Goal: Transaction & Acquisition: Book appointment/travel/reservation

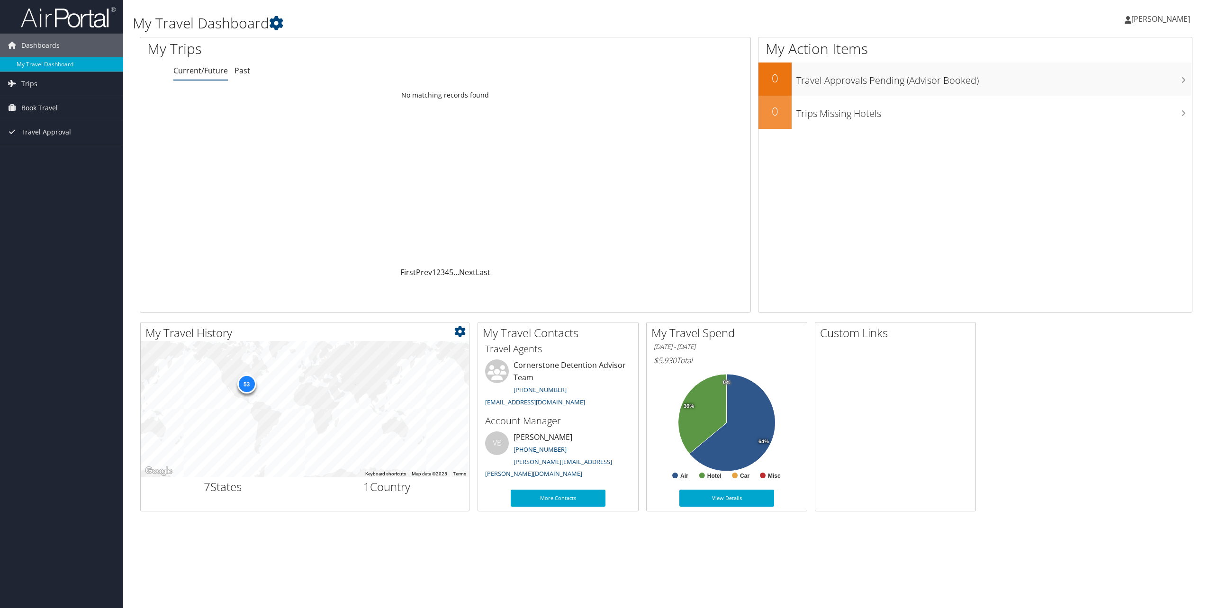
click at [246, 385] on div "53" at bounding box center [246, 384] width 19 height 19
click at [234, 376] on div "53" at bounding box center [305, 409] width 328 height 136
click at [244, 381] on div "53" at bounding box center [246, 384] width 19 height 19
click at [243, 180] on div "Loading... No matching records found" at bounding box center [445, 177] width 610 height 180
click at [41, 107] on span "Book Travel" at bounding box center [39, 108] width 36 height 24
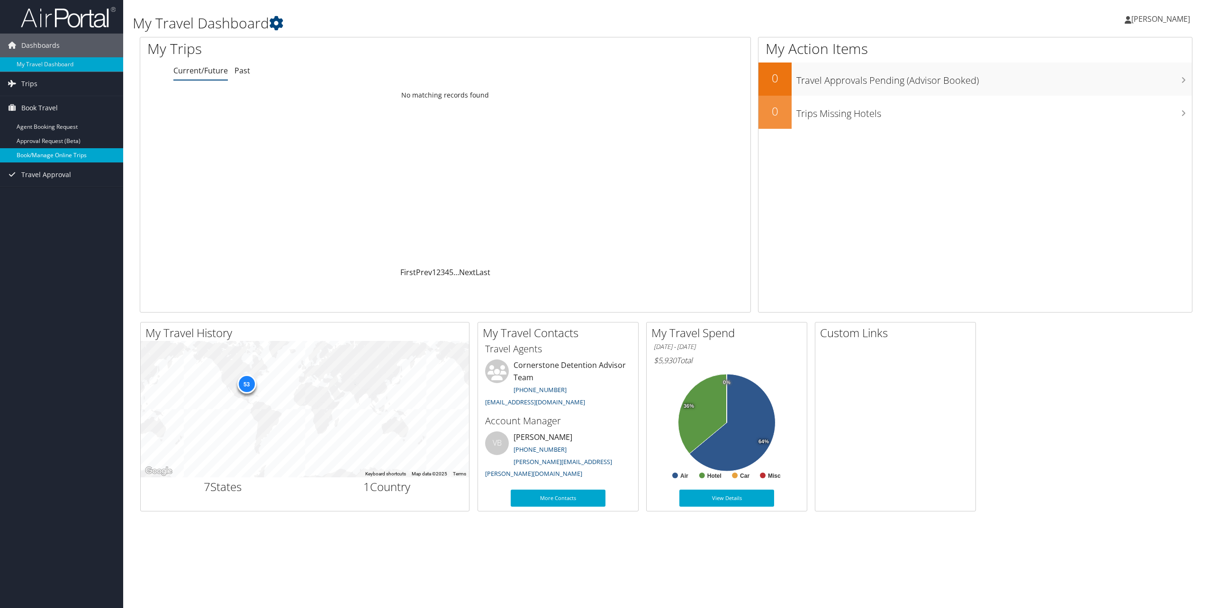
click at [40, 156] on link "Book/Manage Online Trips" at bounding box center [61, 155] width 123 height 14
